Goal: Transaction & Acquisition: Purchase product/service

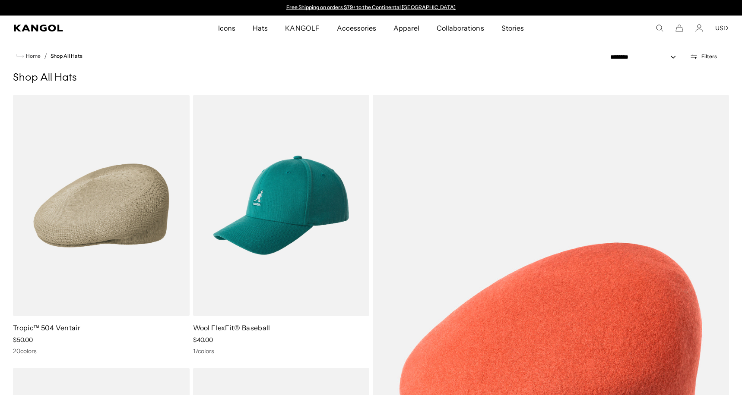
click at [323, 74] on div "Close dialog Enter your email to unlock 15% OFF your first order *Excludes sele…" at bounding box center [371, 197] width 742 height 395
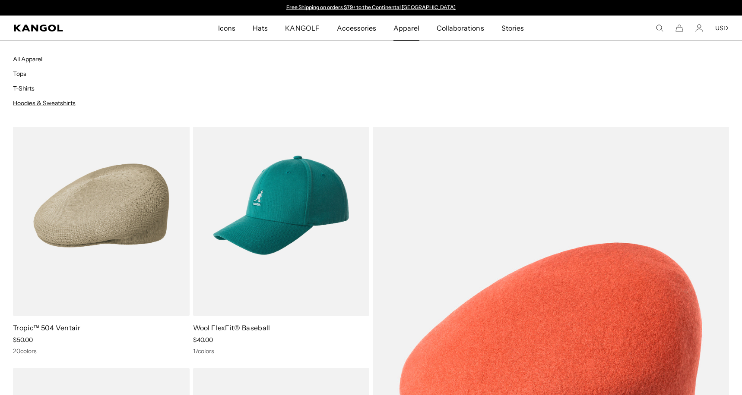
click at [65, 103] on link "Hoodies & Sweatshirts" at bounding box center [44, 103] width 63 height 8
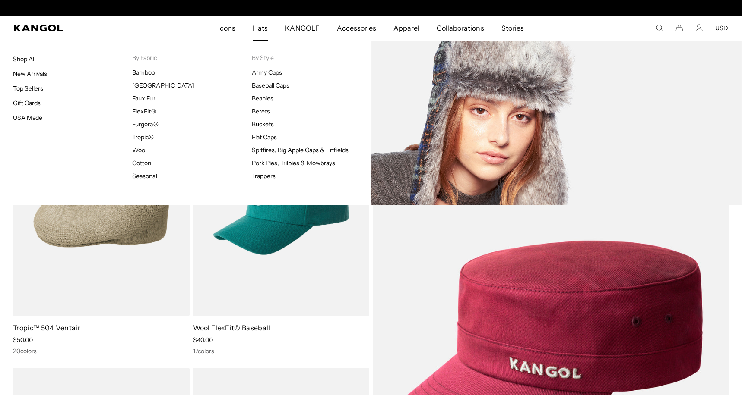
click at [260, 175] on link "Trappers" at bounding box center [264, 176] width 24 height 8
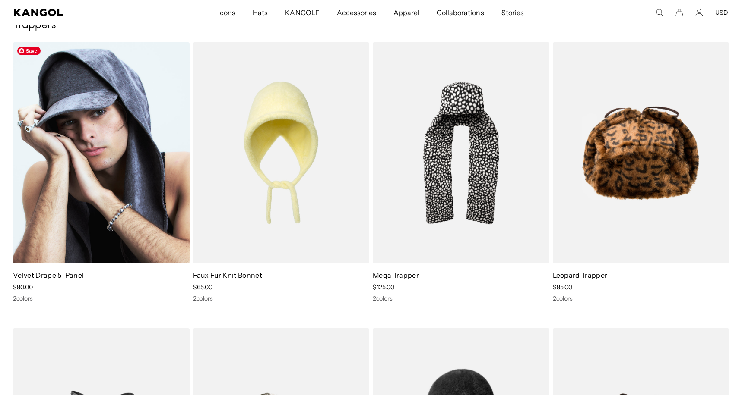
scroll to position [0, 178]
click at [125, 169] on img at bounding box center [101, 152] width 177 height 221
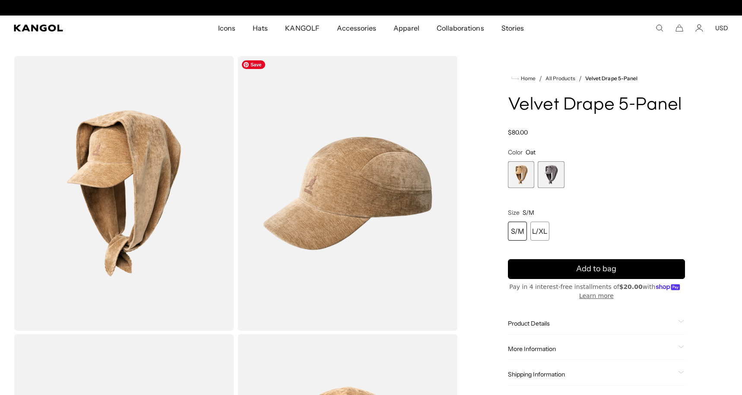
scroll to position [0, 178]
click at [558, 179] on span "2 of 2" at bounding box center [550, 174] width 27 height 27
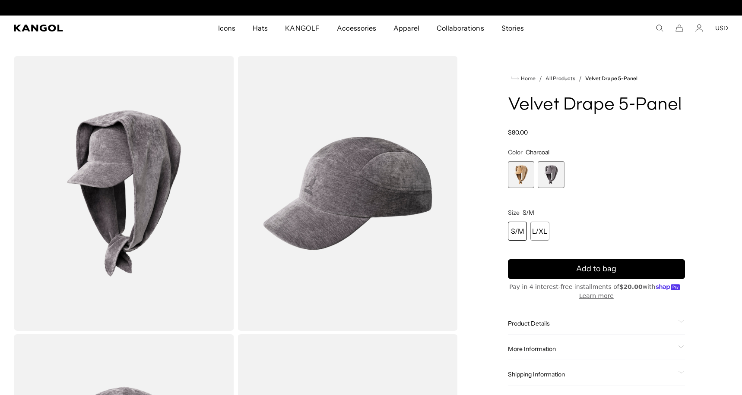
scroll to position [0, 178]
click at [525, 237] on div "S/M" at bounding box center [517, 231] width 19 height 19
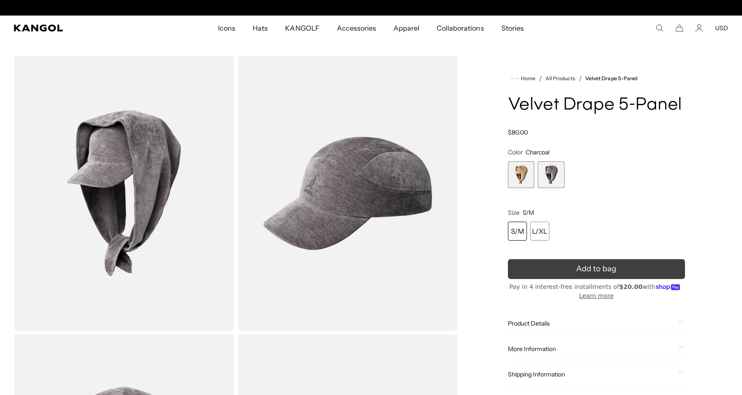
scroll to position [0, 0]
click at [567, 265] on button "Add to bag" at bounding box center [596, 269] width 177 height 20
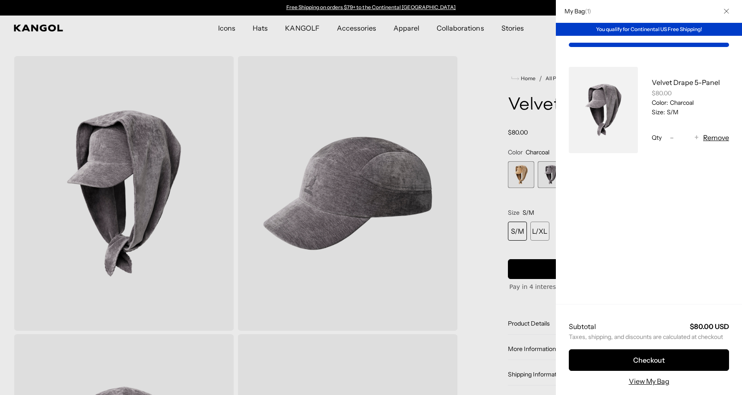
click at [497, 111] on div at bounding box center [371, 197] width 742 height 395
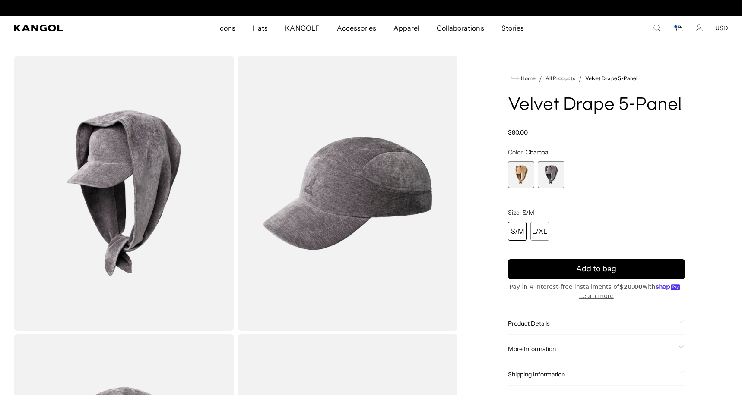
scroll to position [0, 178]
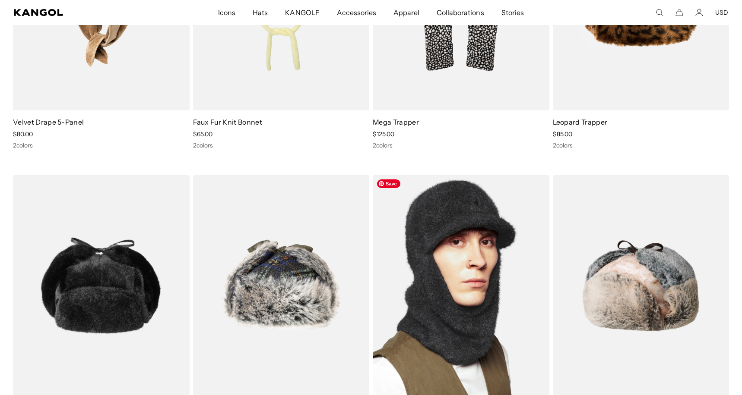
click at [466, 264] on img at bounding box center [461, 285] width 177 height 221
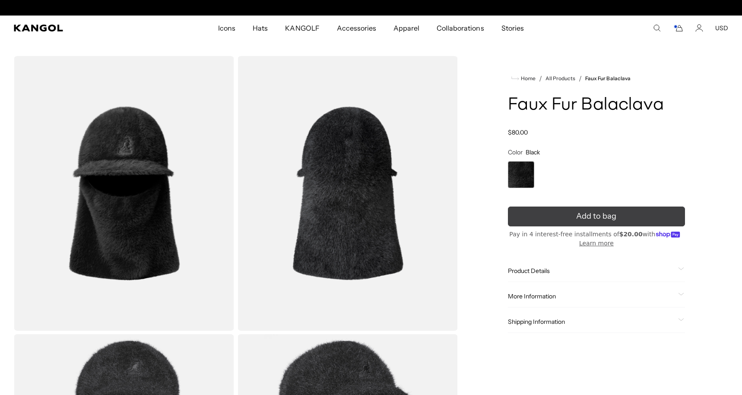
click at [515, 212] on button "Add to bag" at bounding box center [596, 217] width 177 height 20
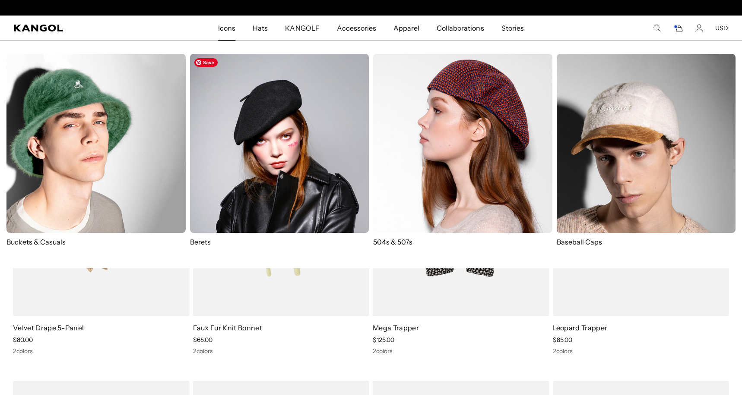
scroll to position [0, 178]
click at [584, 239] on p "Baseball Caps" at bounding box center [645, 241] width 179 height 9
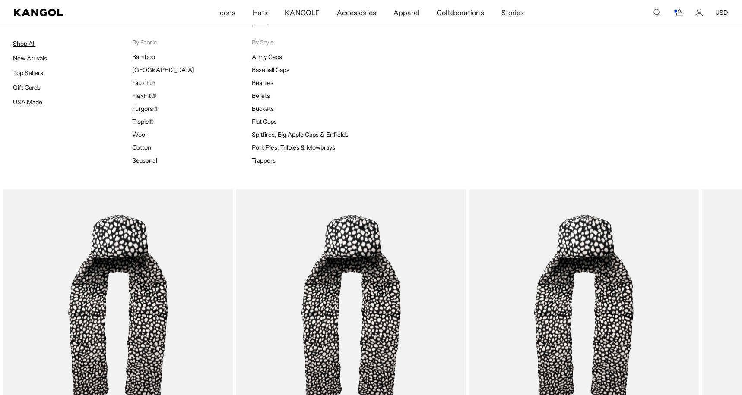
click at [25, 45] on link "Shop All" at bounding box center [24, 44] width 22 height 8
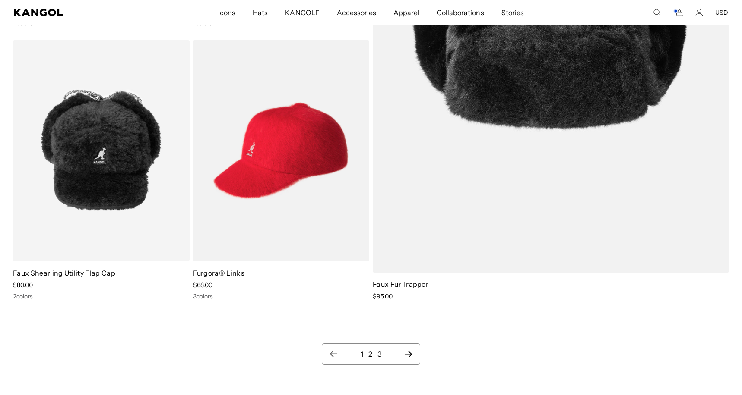
click at [369, 356] on link "2" at bounding box center [370, 354] width 4 height 9
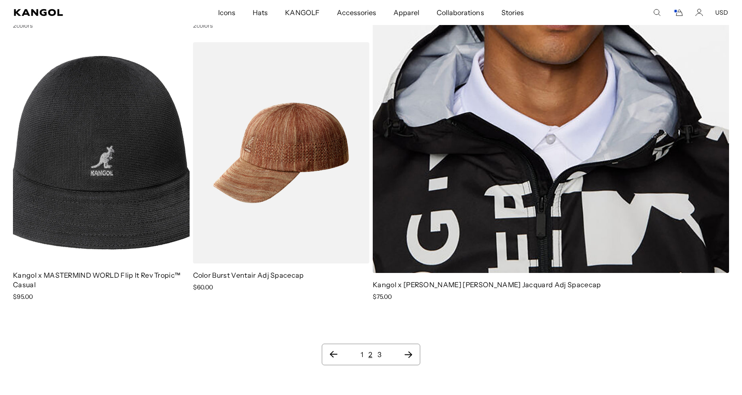
click at [379, 351] on link "3" at bounding box center [379, 355] width 4 height 9
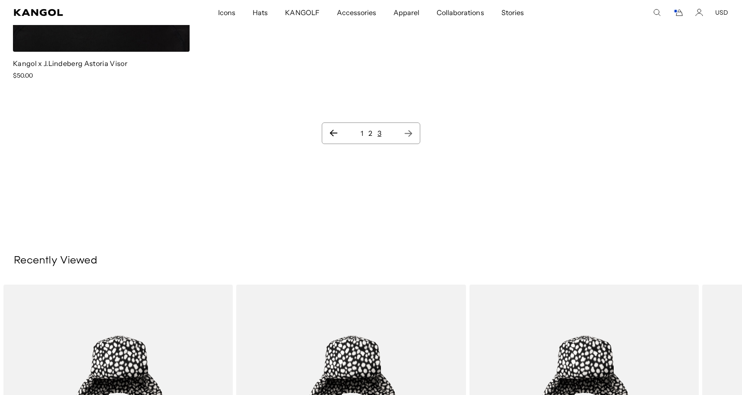
click at [361, 129] on link "1" at bounding box center [361, 133] width 3 height 9
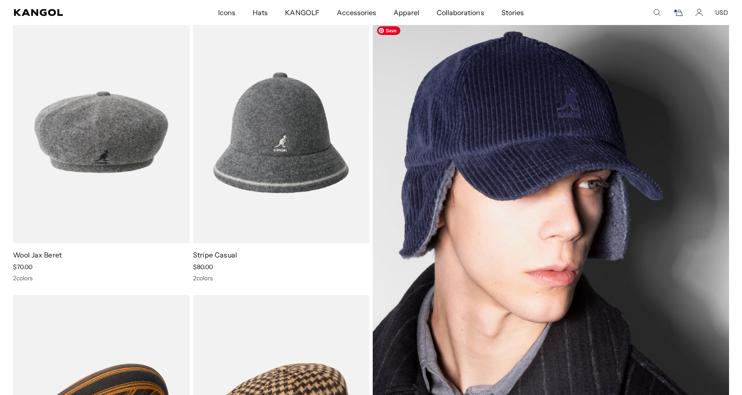
click at [484, 167] on img at bounding box center [551, 269] width 356 height 495
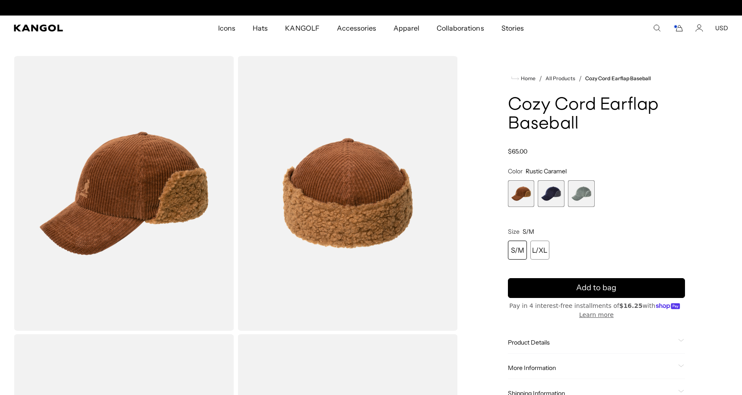
scroll to position [0, 178]
click at [552, 200] on span "2 of 3" at bounding box center [550, 193] width 27 height 27
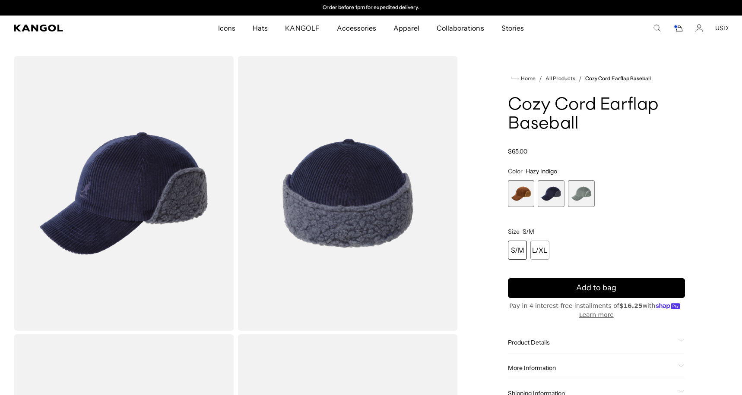
click at [527, 193] on span "1 of 3" at bounding box center [521, 193] width 27 height 27
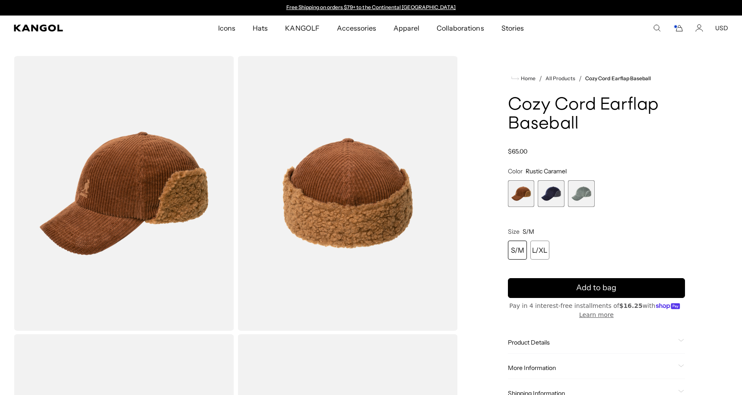
click at [515, 247] on div "S/M" at bounding box center [517, 250] width 19 height 19
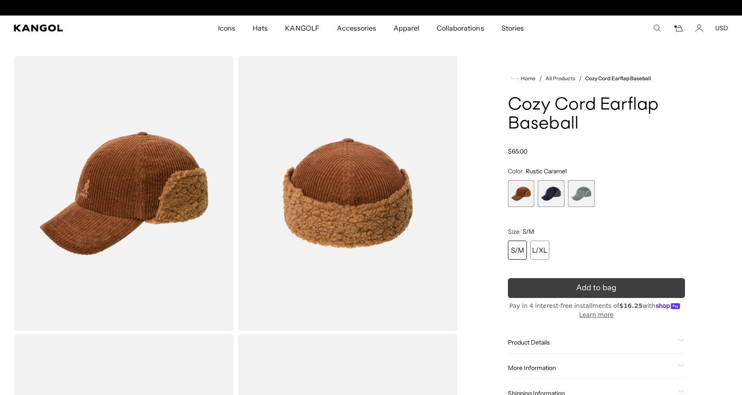
click at [578, 283] on span "Add to bag" at bounding box center [596, 288] width 40 height 12
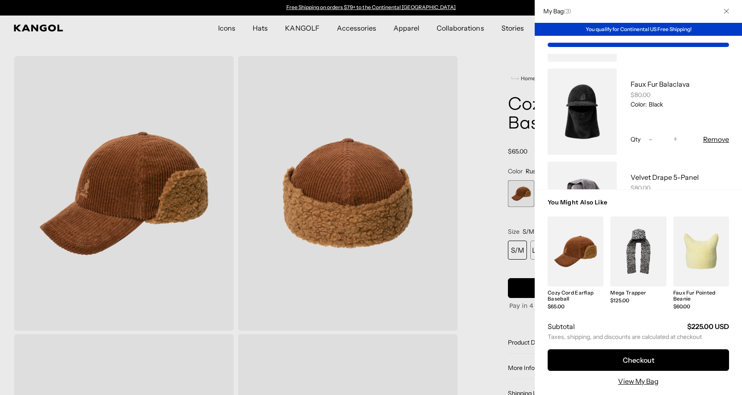
scroll to position [90, 0]
click at [579, 112] on link "My Bag" at bounding box center [581, 113] width 69 height 86
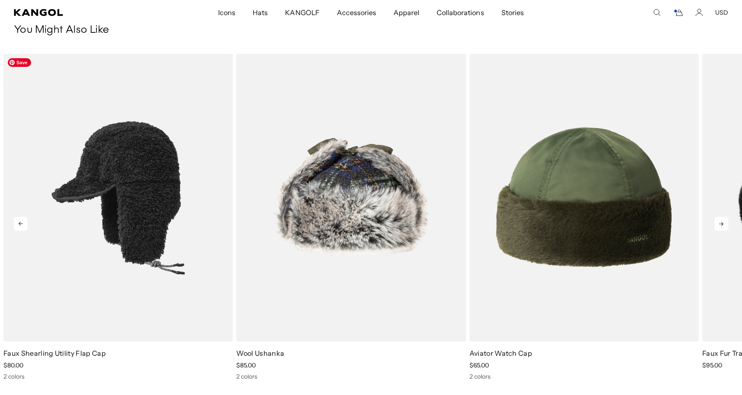
scroll to position [0, 178]
click at [177, 180] on img "1 of 5" at bounding box center [117, 198] width 229 height 288
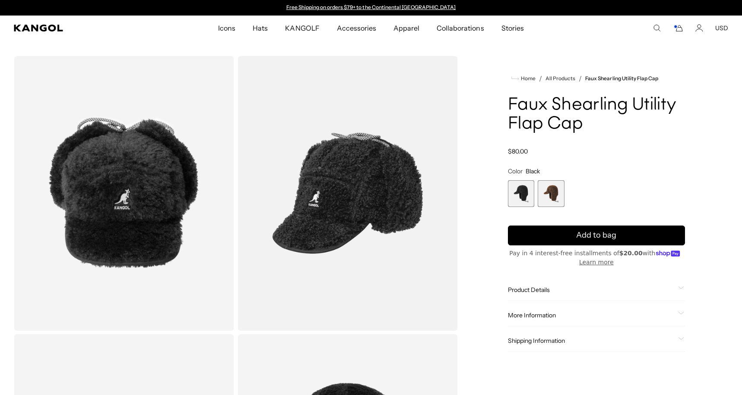
click at [553, 196] on span "2 of 2" at bounding box center [550, 193] width 27 height 27
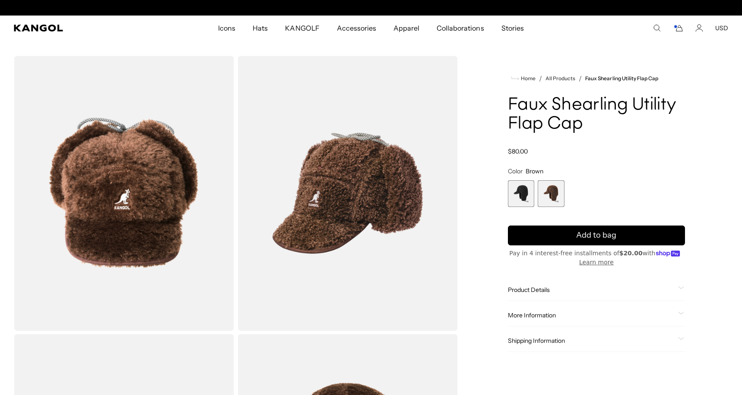
scroll to position [0, 178]
click at [516, 190] on span "1 of 2" at bounding box center [521, 193] width 27 height 27
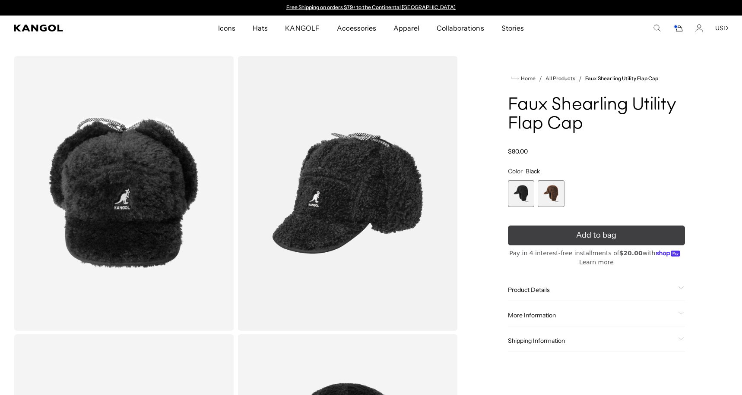
click at [567, 239] on button "Add to bag" at bounding box center [596, 236] width 177 height 20
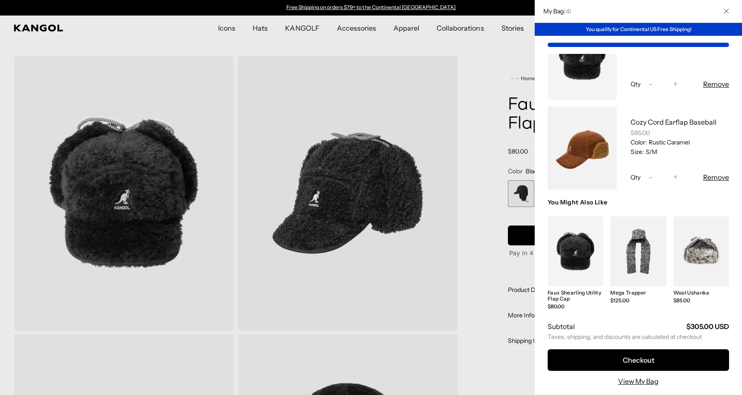
scroll to position [54, 0]
click at [588, 144] on link "My Bag" at bounding box center [581, 149] width 69 height 86
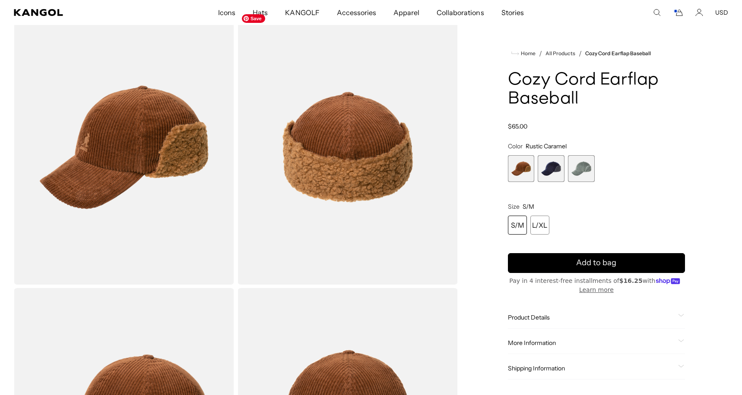
scroll to position [0, 178]
click at [676, 14] on icon "Cart" at bounding box center [678, 13] width 10 height 8
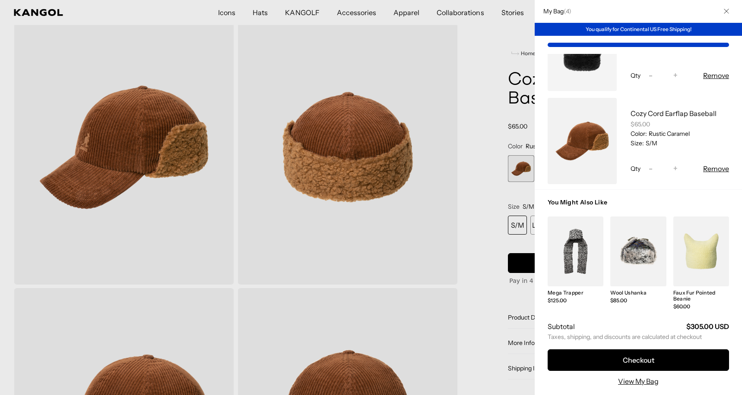
scroll to position [64, 0]
click at [714, 167] on button "Remove" at bounding box center [716, 166] width 26 height 10
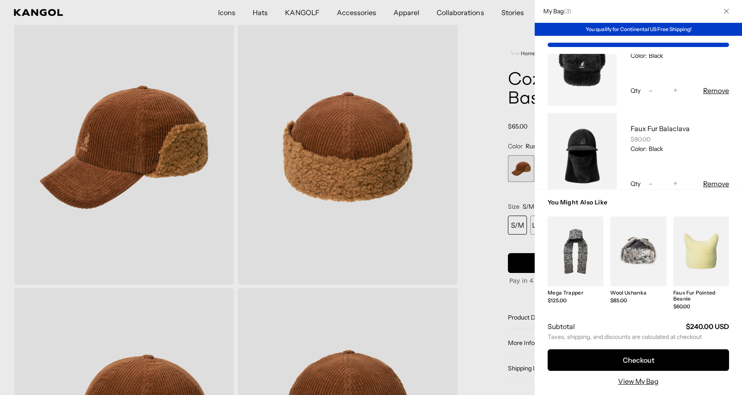
scroll to position [12, 0]
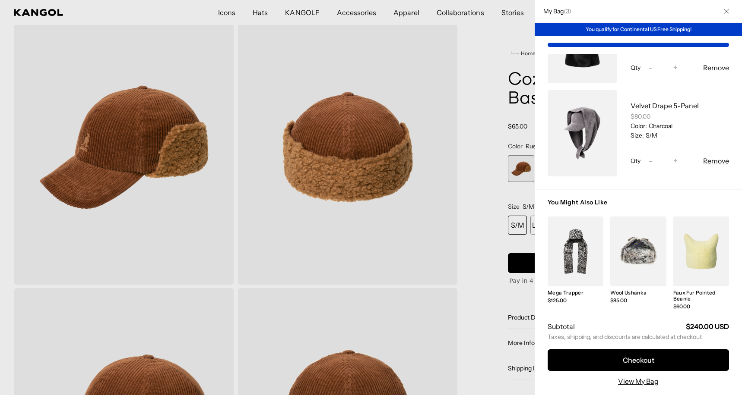
click at [307, 13] on div at bounding box center [371, 197] width 742 height 395
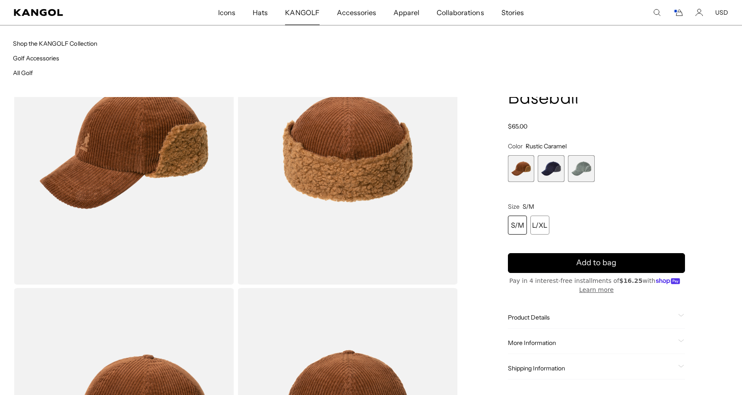
click at [307, 13] on span "KANGOLF" at bounding box center [302, 12] width 34 height 25
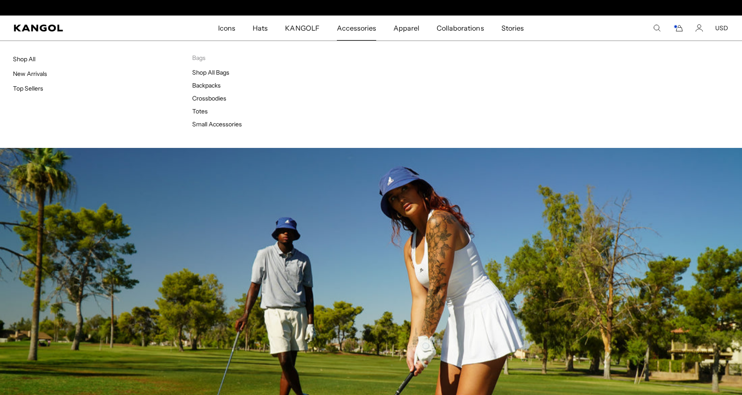
scroll to position [0, 178]
click at [215, 74] on link "Shop All Bags" at bounding box center [210, 73] width 37 height 8
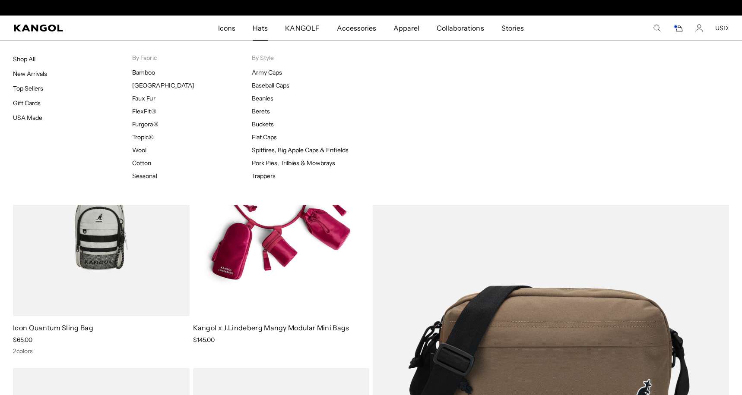
scroll to position [0, 178]
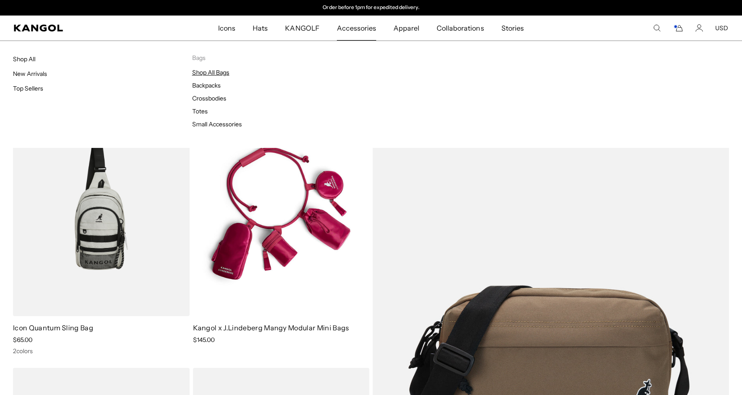
click at [217, 74] on link "Shop All Bags" at bounding box center [210, 73] width 37 height 8
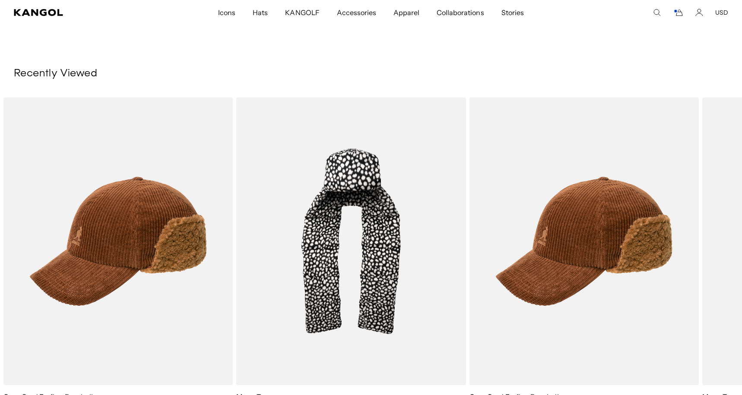
click at [676, 13] on icon "Cart" at bounding box center [678, 13] width 10 height 8
